Goal: Find specific page/section: Find specific page/section

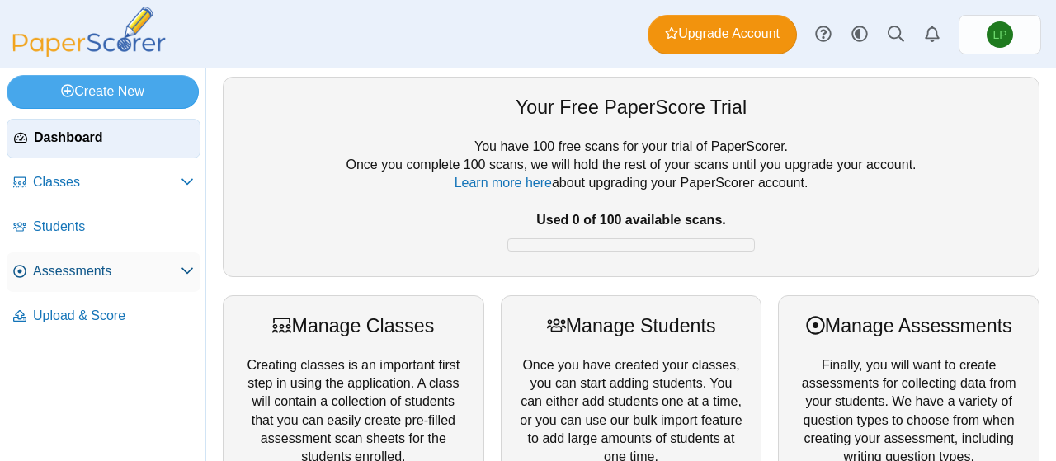
click at [79, 260] on link "Assessments" at bounding box center [104, 273] width 194 height 40
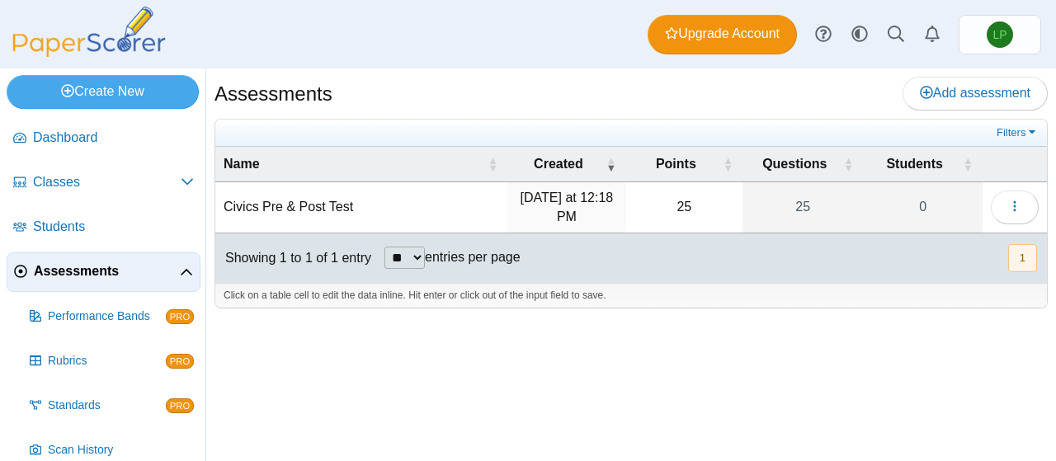
click at [292, 204] on td "Civics Pre & Post Test" at bounding box center [361, 207] width 292 height 51
click at [1012, 200] on span "button" at bounding box center [1015, 207] width 13 height 14
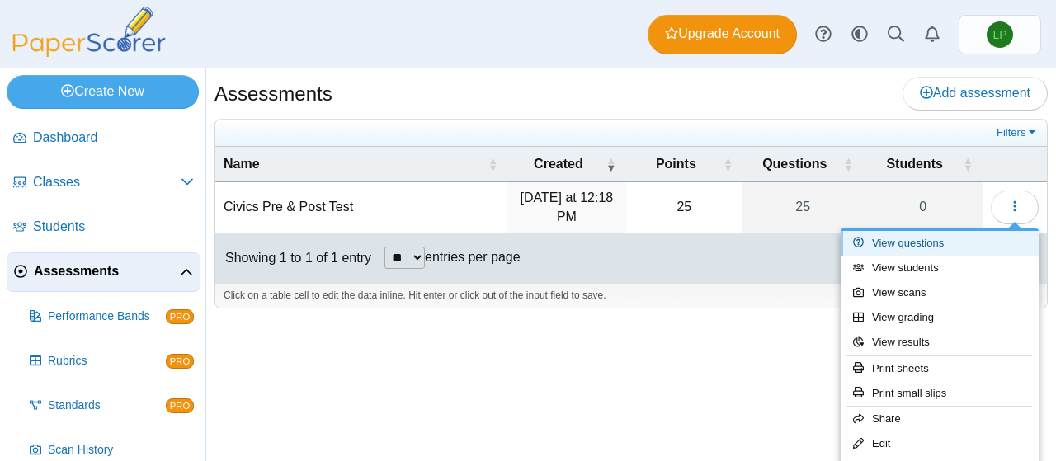
click at [903, 248] on link "View questions" at bounding box center [940, 243] width 198 height 25
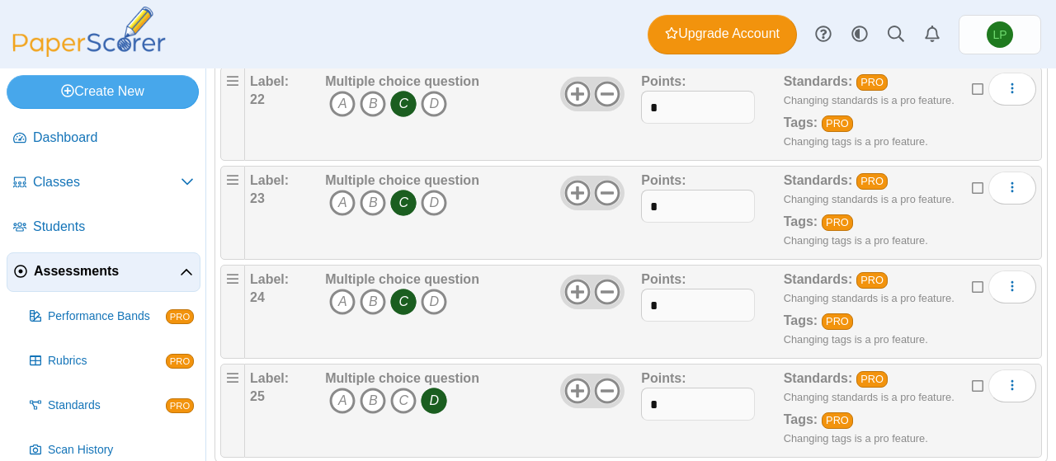
scroll to position [2342, 0]
